Goal: Task Accomplishment & Management: Manage account settings

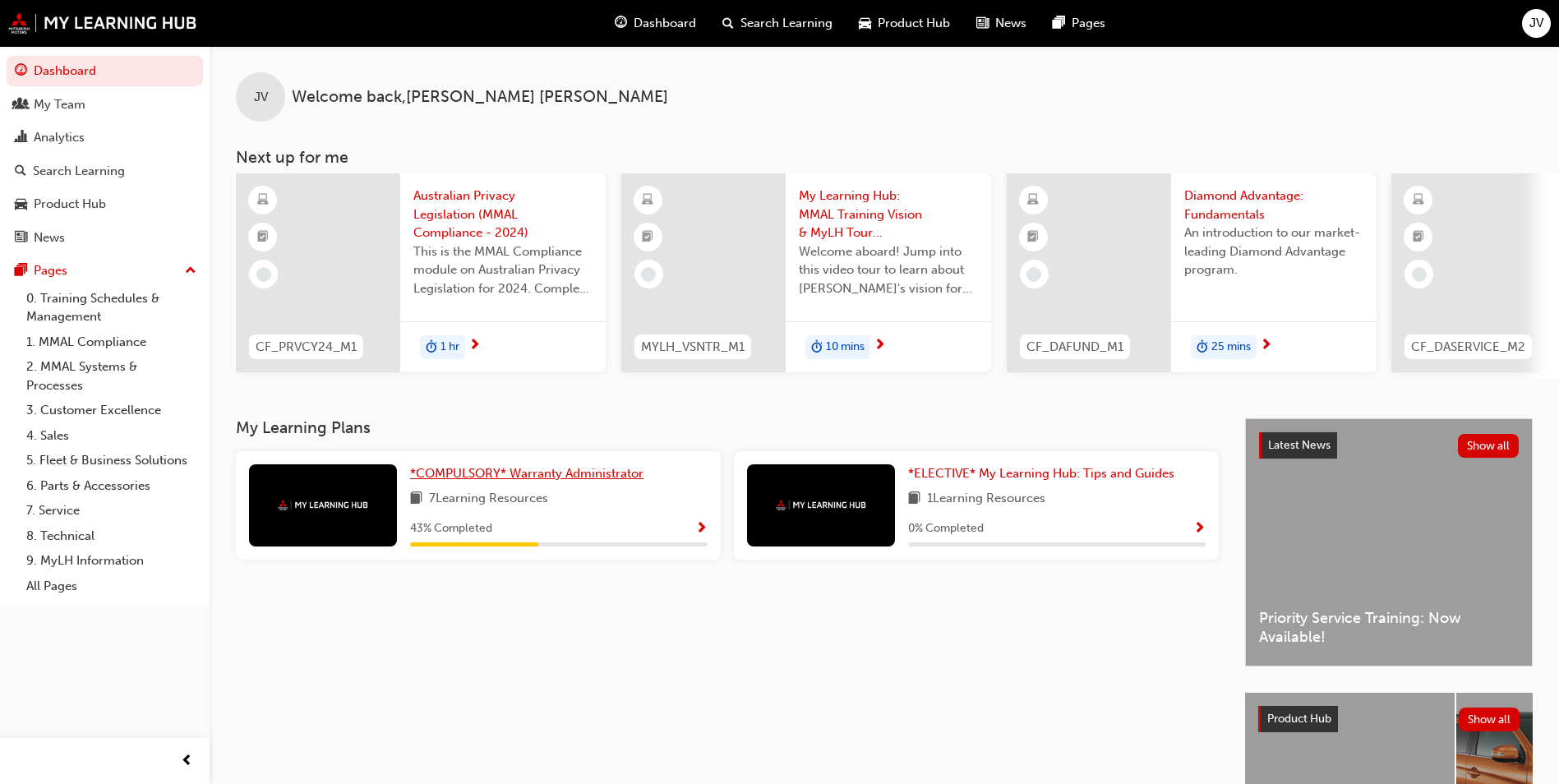
click at [470, 476] on span "*COMPULSORY* Warranty Administrator" at bounding box center [526, 474] width 233 height 15
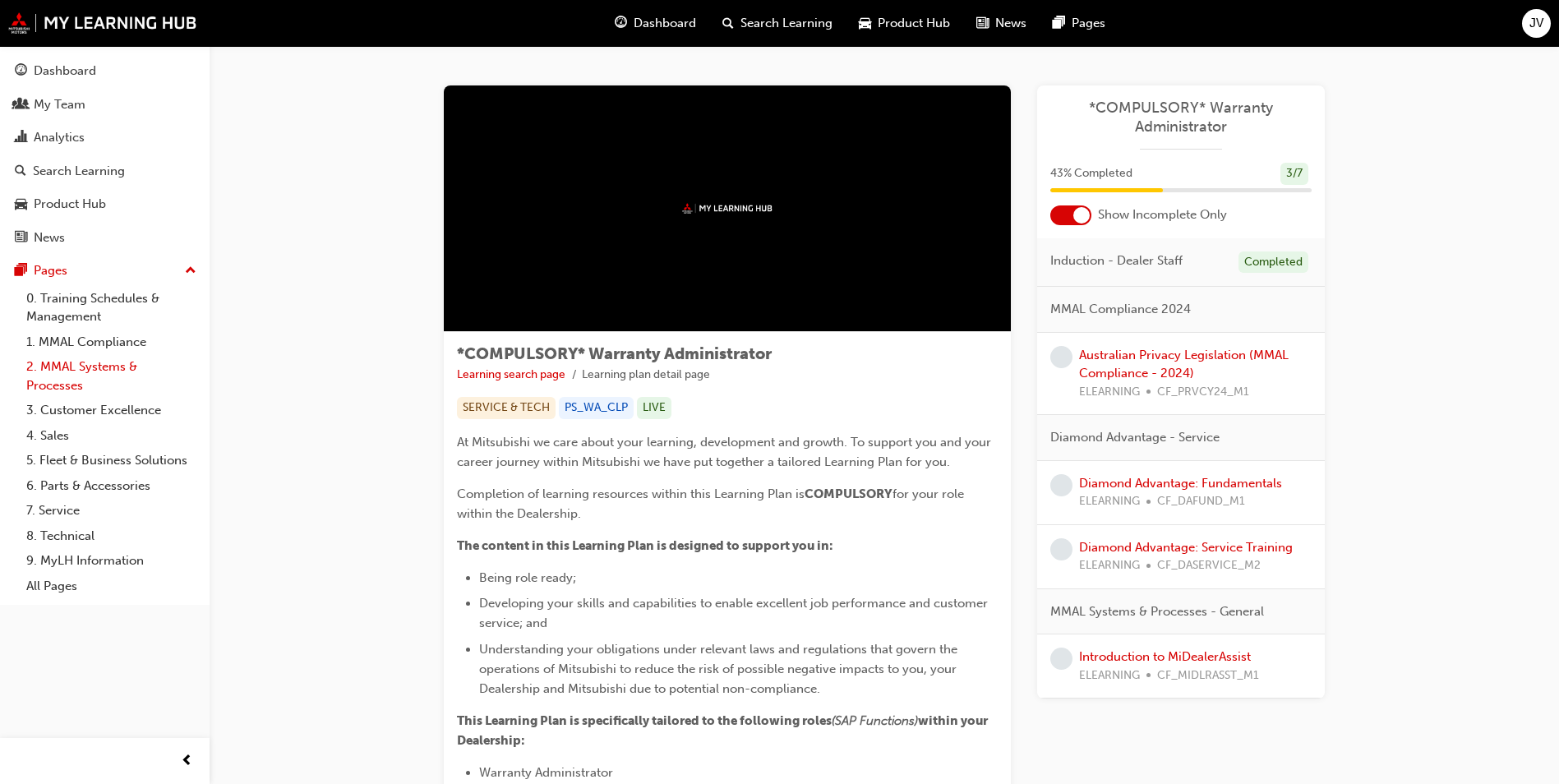
click at [87, 378] on link "2. MMAL Systems & Processes" at bounding box center [111, 376] width 184 height 44
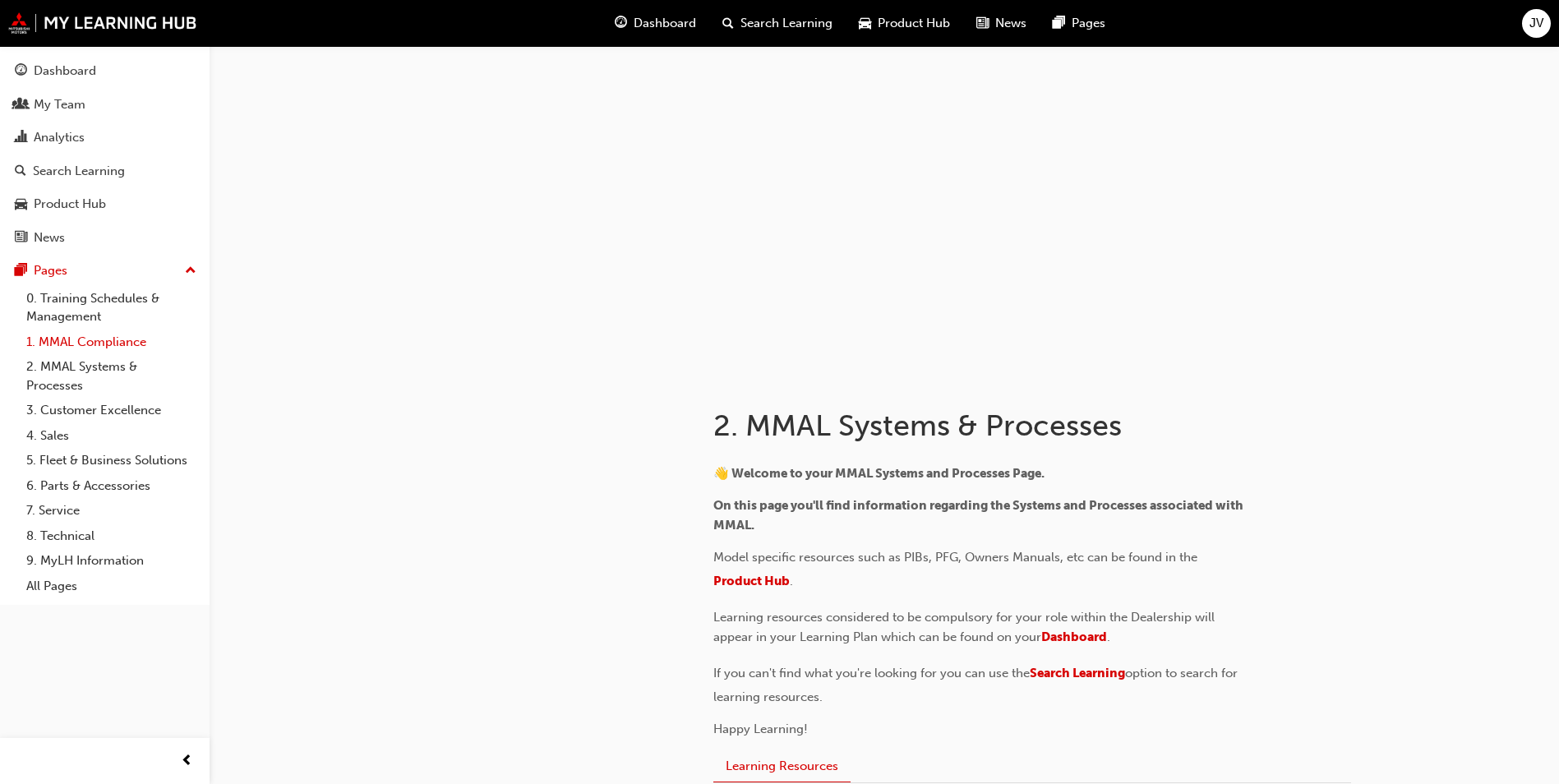
click at [82, 344] on link "1. MMAL Compliance" at bounding box center [111, 342] width 184 height 26
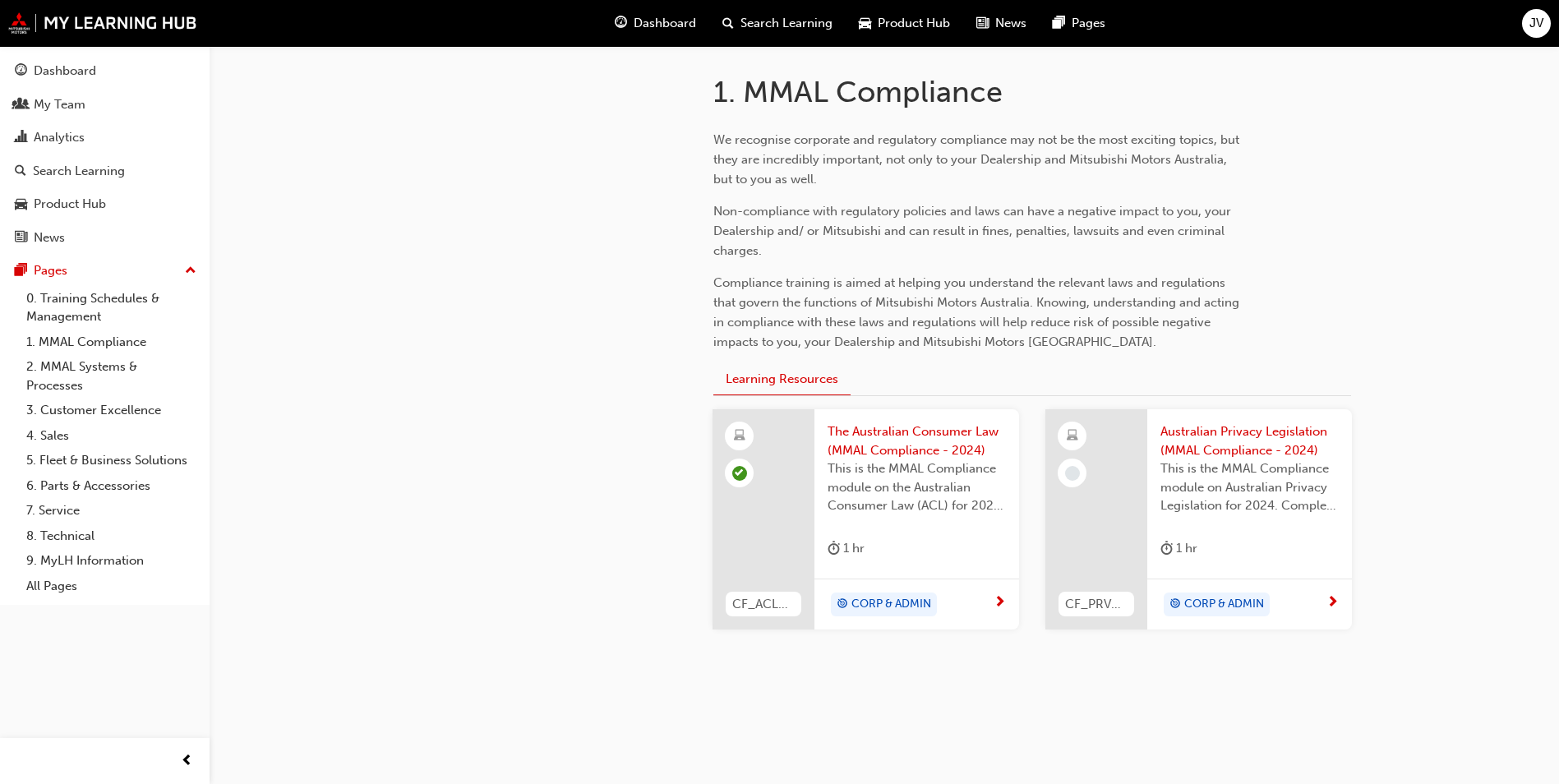
scroll to position [352, 0]
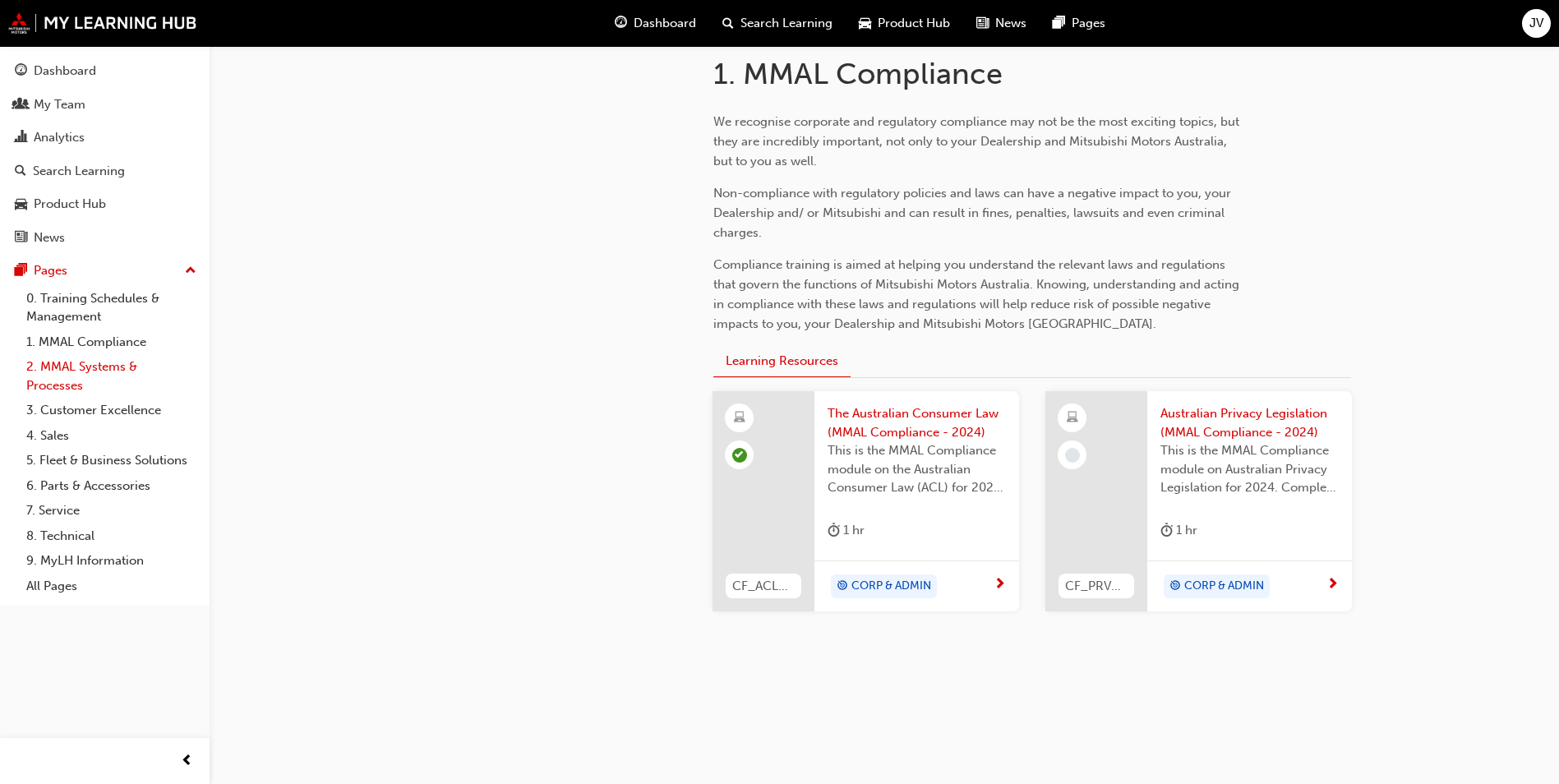
click at [57, 382] on link "2. MMAL Systems & Processes" at bounding box center [111, 376] width 184 height 44
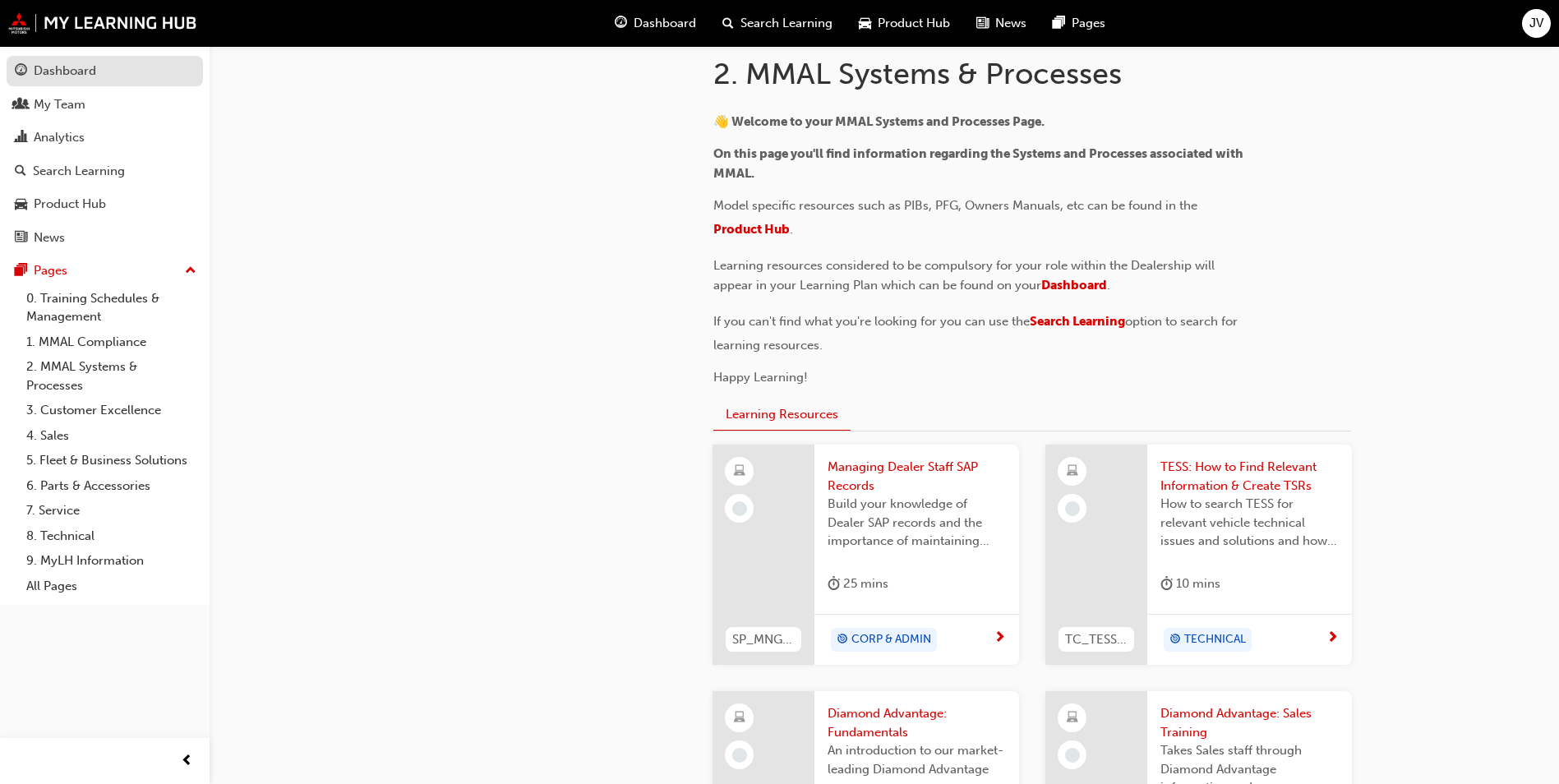
click at [103, 65] on div "Dashboard" at bounding box center [105, 71] width 180 height 21
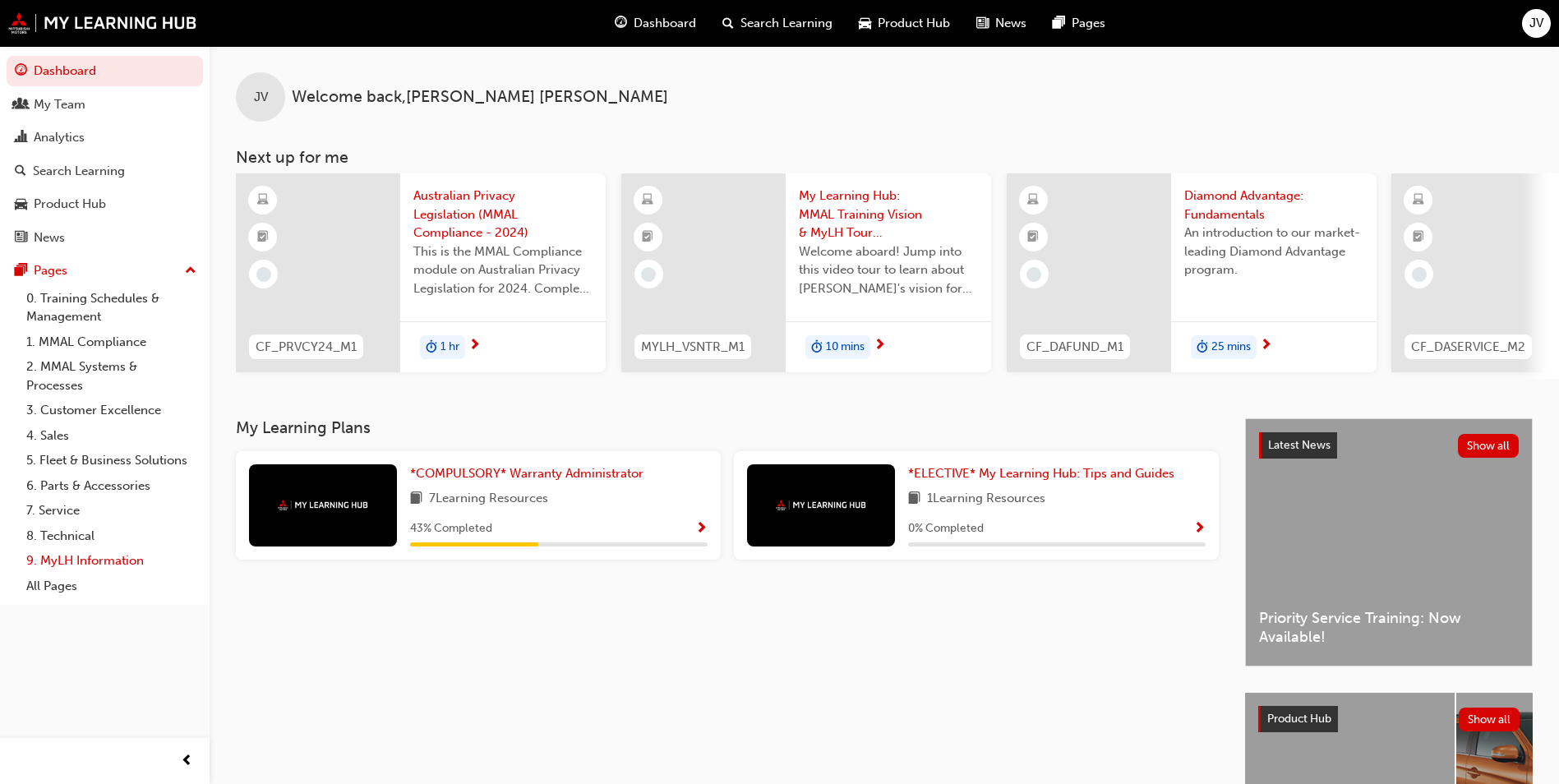
click at [64, 558] on link "9. MyLH Information" at bounding box center [111, 560] width 184 height 26
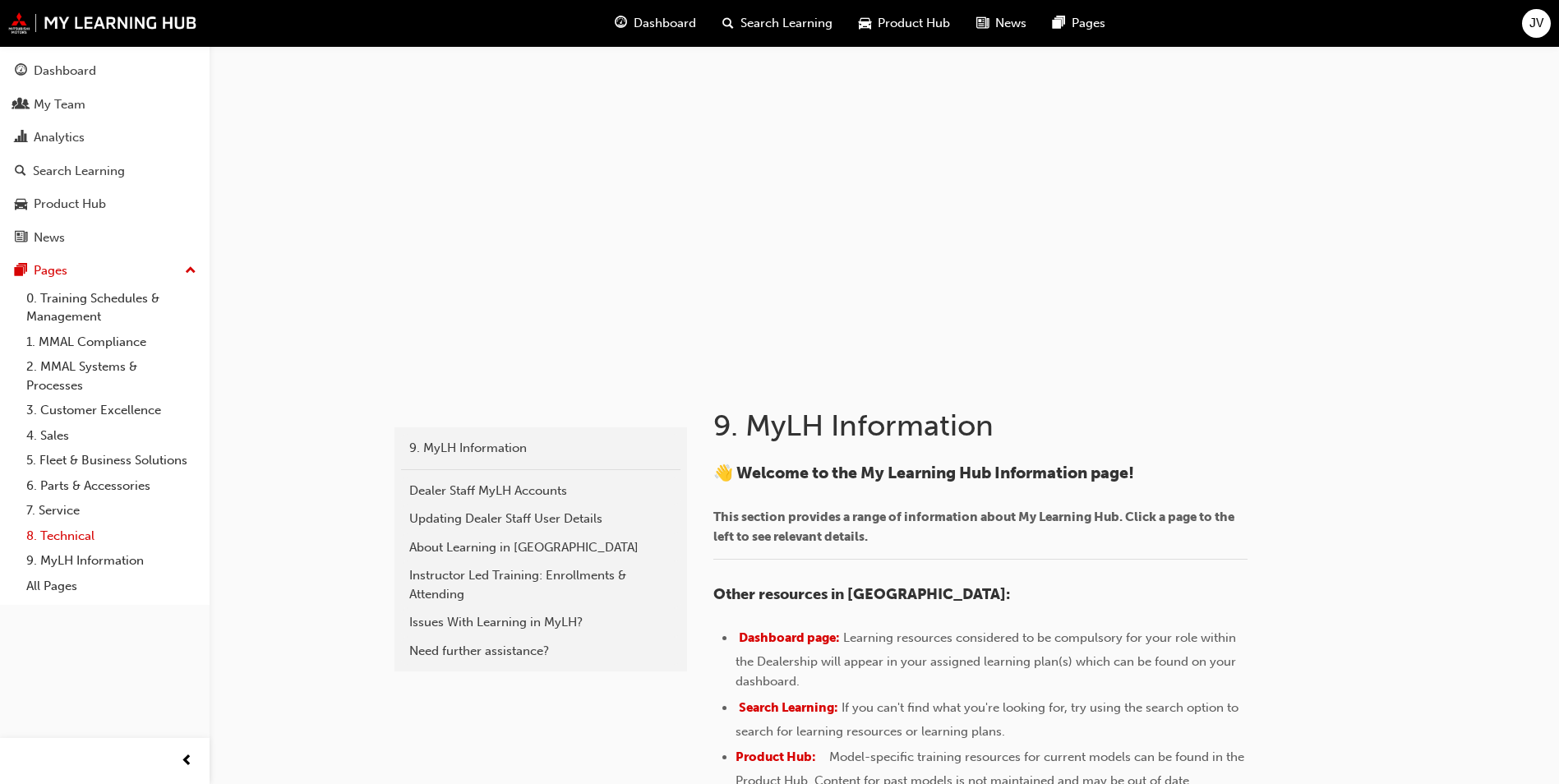
click at [69, 539] on link "8. Technical" at bounding box center [111, 536] width 184 height 26
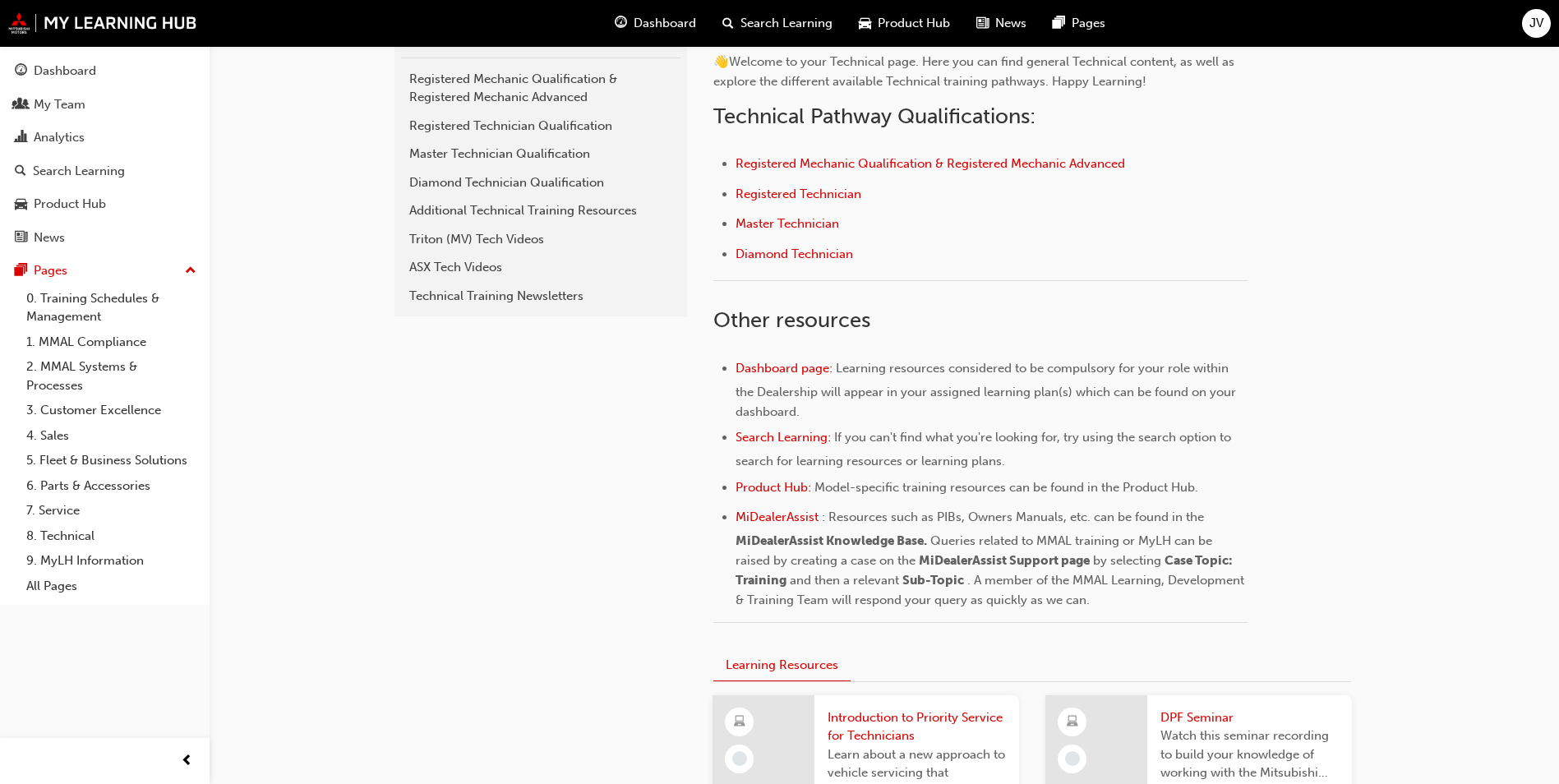
scroll to position [411, 0]
click at [65, 309] on link "0. Training Schedules & Management" at bounding box center [111, 307] width 184 height 44
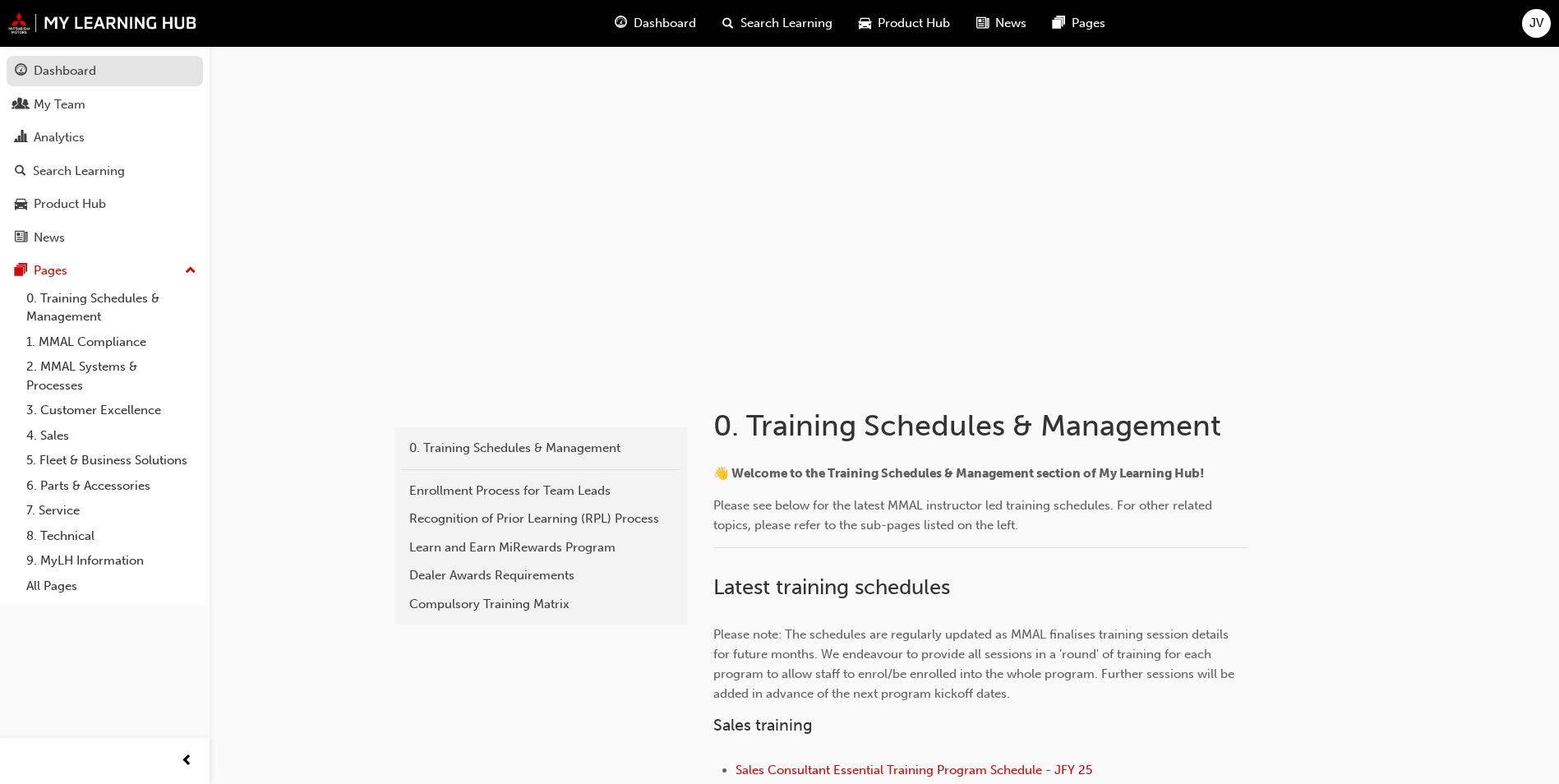
click at [72, 77] on div "Dashboard" at bounding box center [65, 71] width 63 height 19
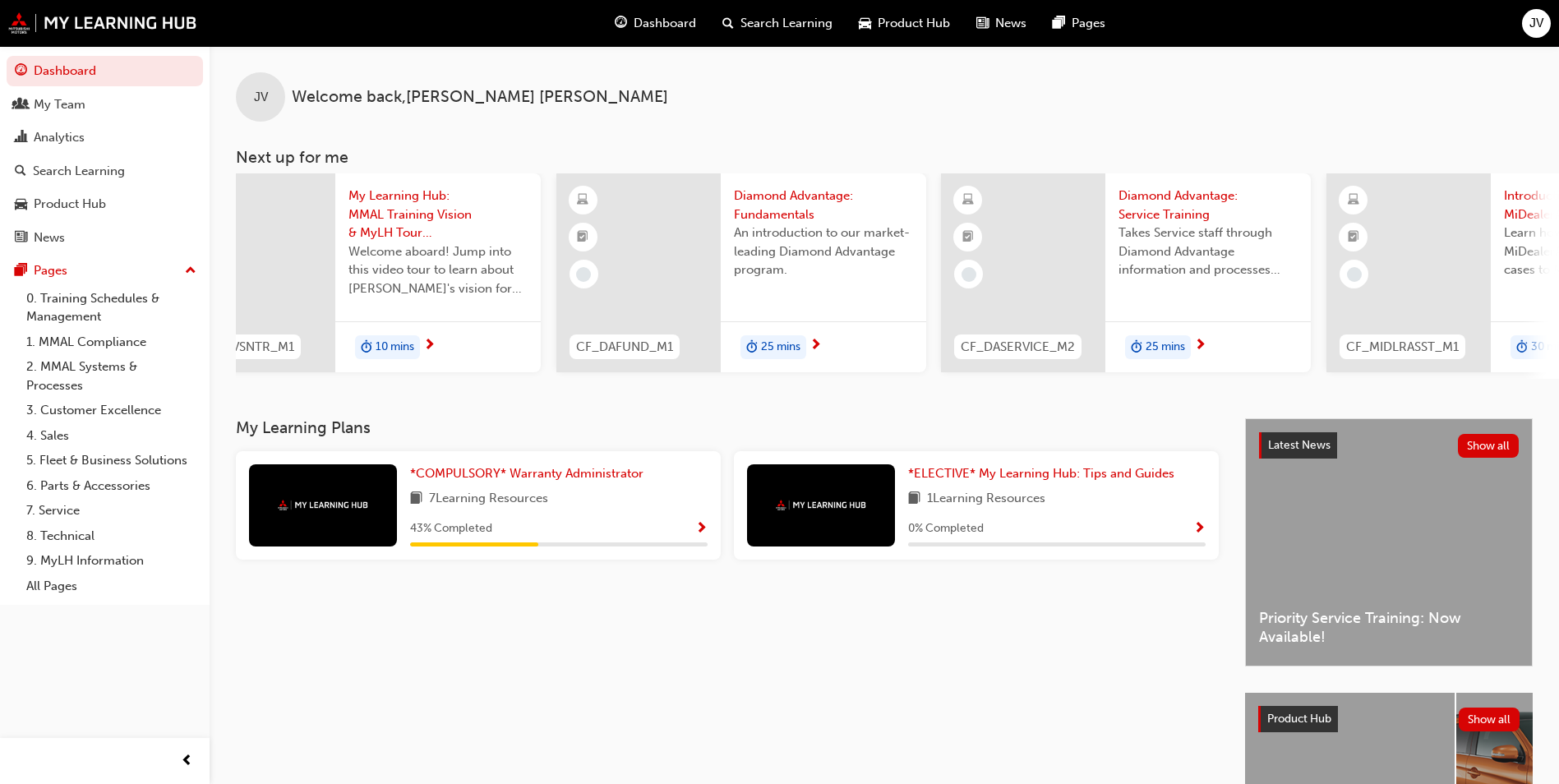
scroll to position [0, 600]
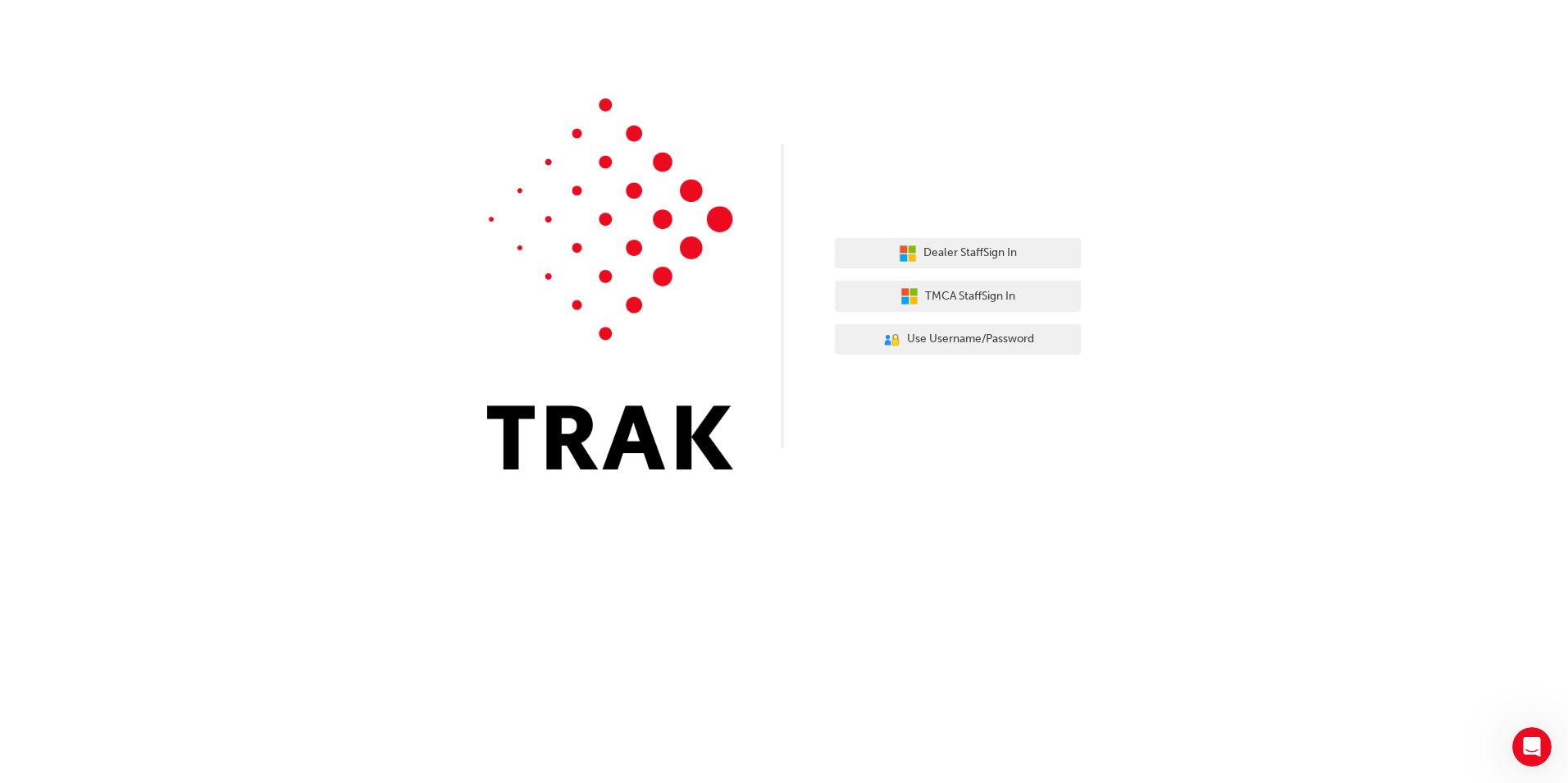
click at [465, 249] on div "Dealer Staff Sign In TMCA Staff Sign In User Authentication Icon - Blue Person,…" at bounding box center [784, 247] width 1568 height 494
click at [1016, 249] on span "Dealer Staff Sign In" at bounding box center [970, 253] width 93 height 19
click at [1029, 258] on button "Dealer Staff Sign In" at bounding box center [957, 253] width 246 height 31
click at [971, 328] on button "User Authentication Icon - Blue Person, Gold Lock Use Username/Password" at bounding box center [957, 339] width 246 height 31
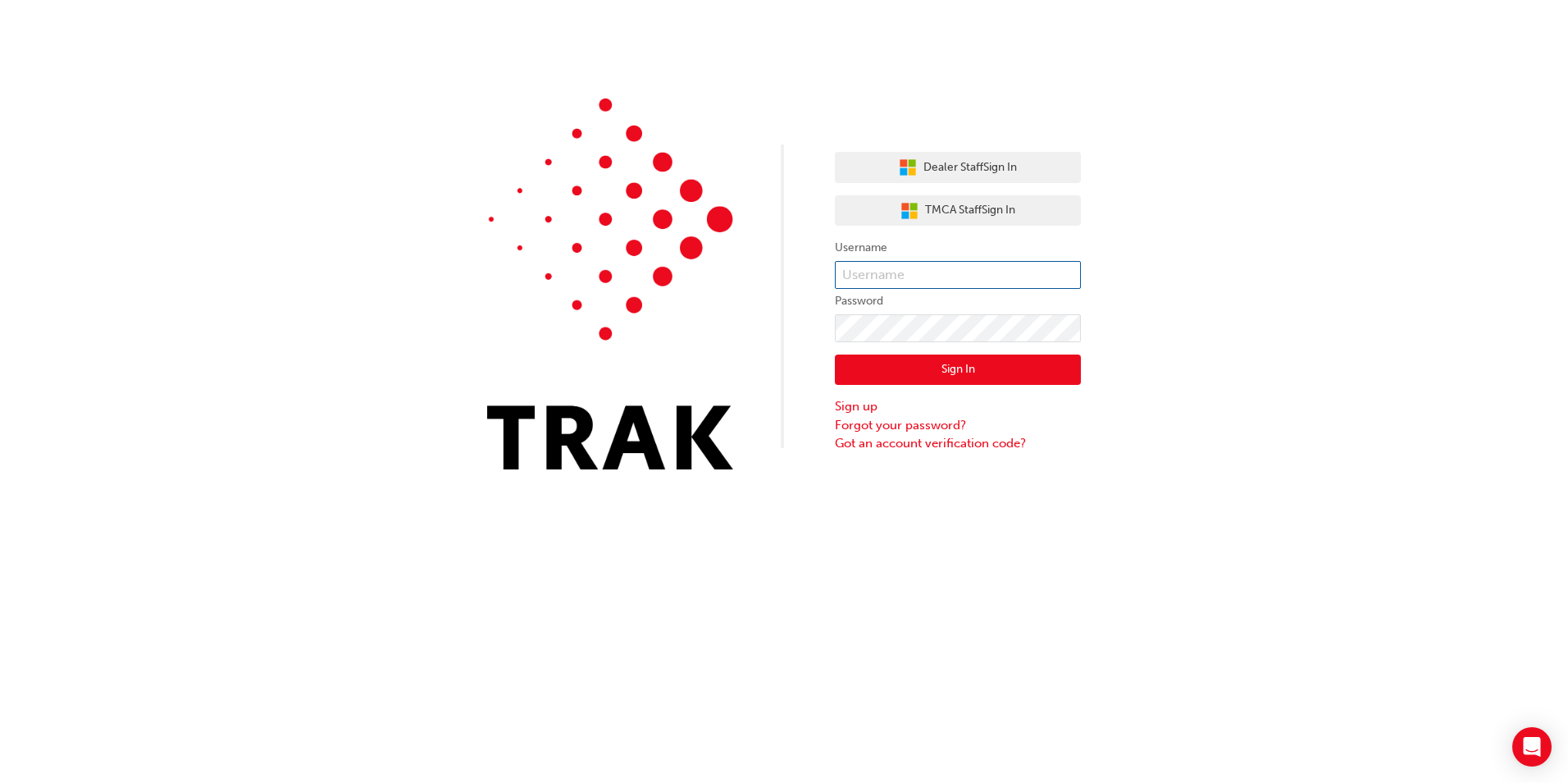
click at [877, 277] on input "text" at bounding box center [957, 275] width 246 height 28
type input "[PERSON_NAME].VidlerRoss"
click button "Sign In" at bounding box center [957, 370] width 246 height 31
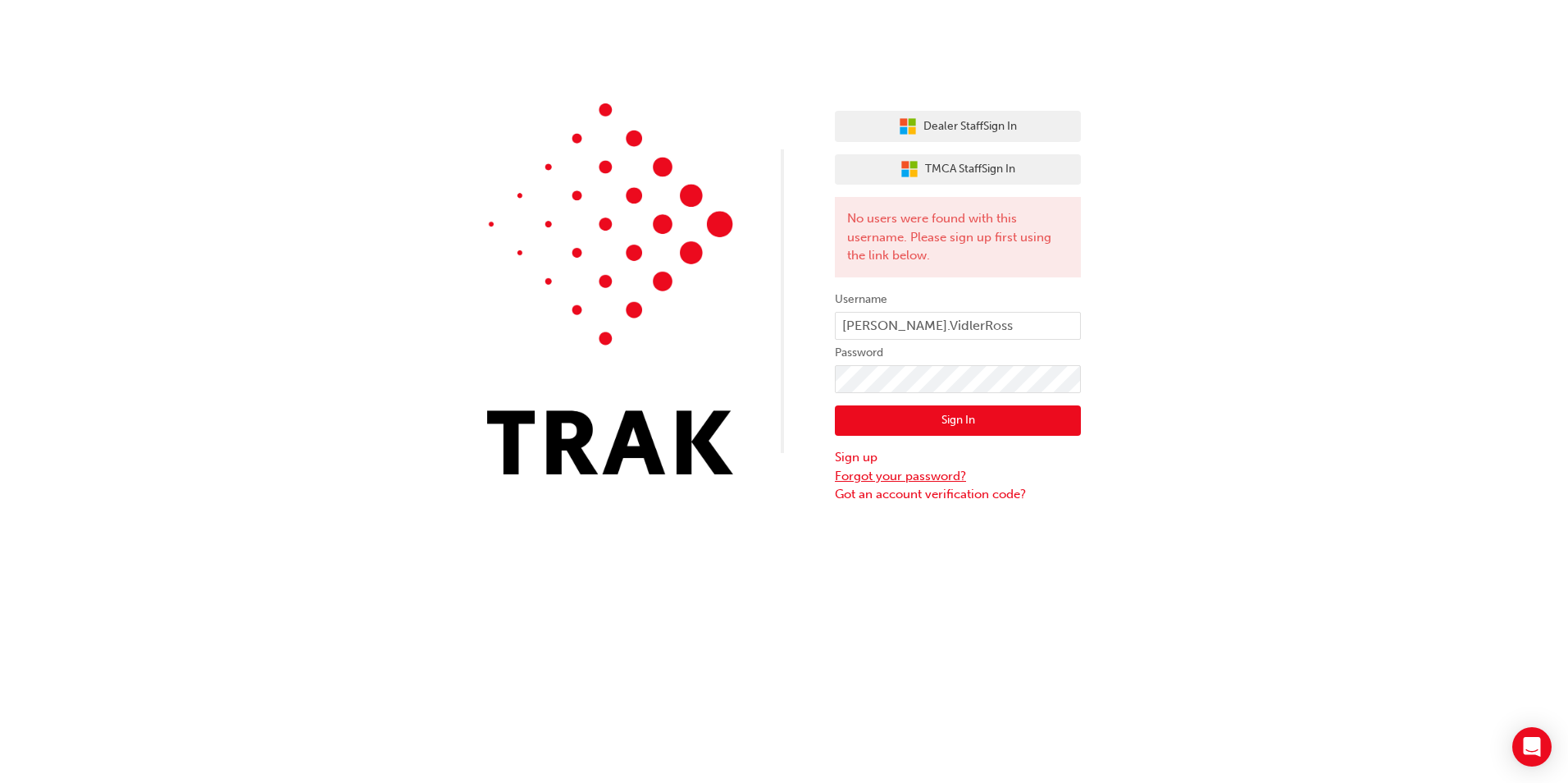
click at [944, 476] on link "Forgot your password?" at bounding box center [957, 476] width 246 height 19
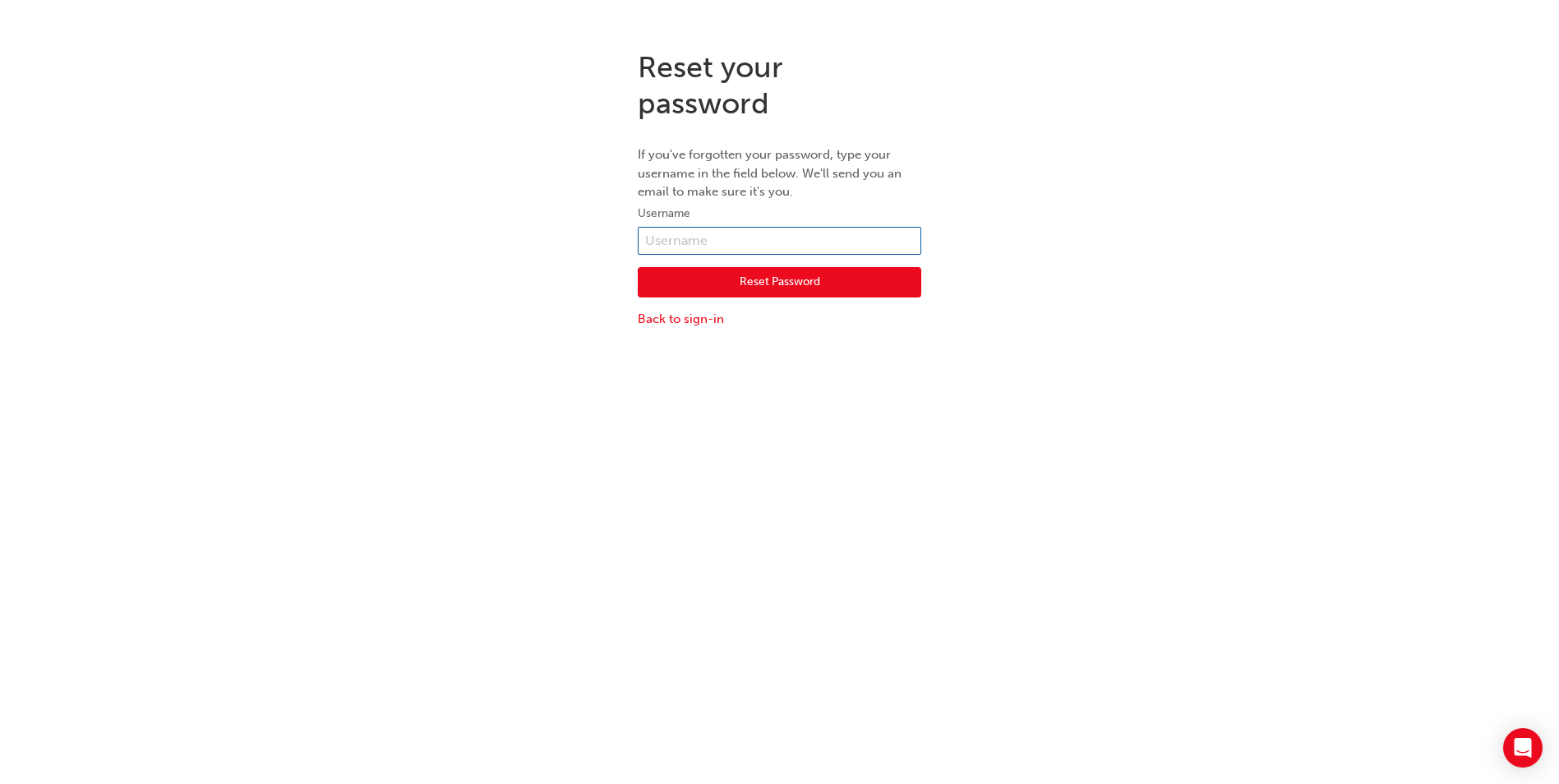
click at [842, 248] on input "text" at bounding box center [780, 240] width 284 height 28
type input "[PERSON_NAME].vidlerross"
click at [759, 284] on button "Reset Password" at bounding box center [780, 283] width 284 height 31
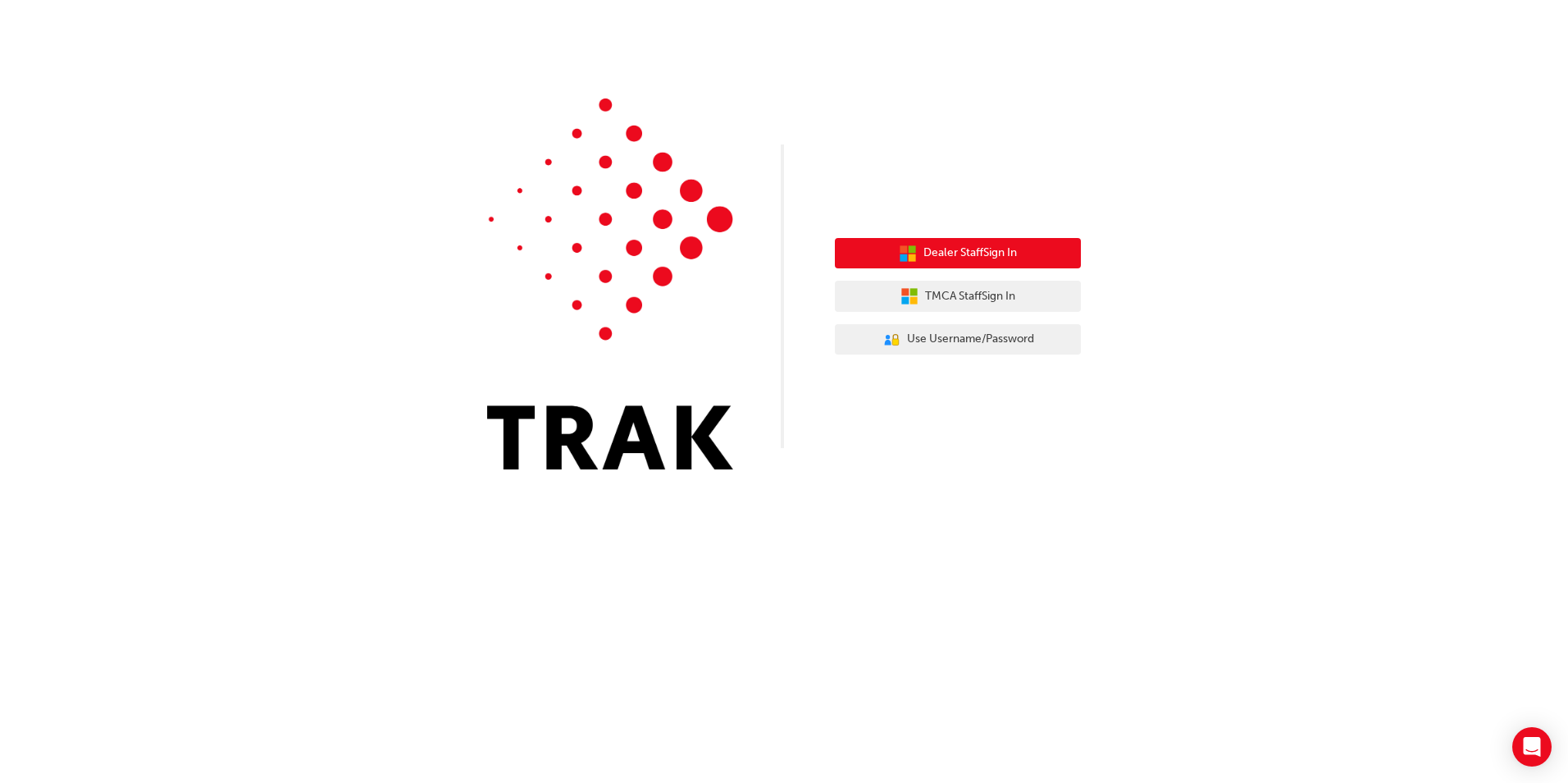
click at [1000, 264] on button "Dealer Staff Sign In" at bounding box center [957, 253] width 246 height 31
click at [985, 257] on span "Dealer Staff Sign In" at bounding box center [970, 253] width 93 height 19
